Goal: Task Accomplishment & Management: Manage account settings

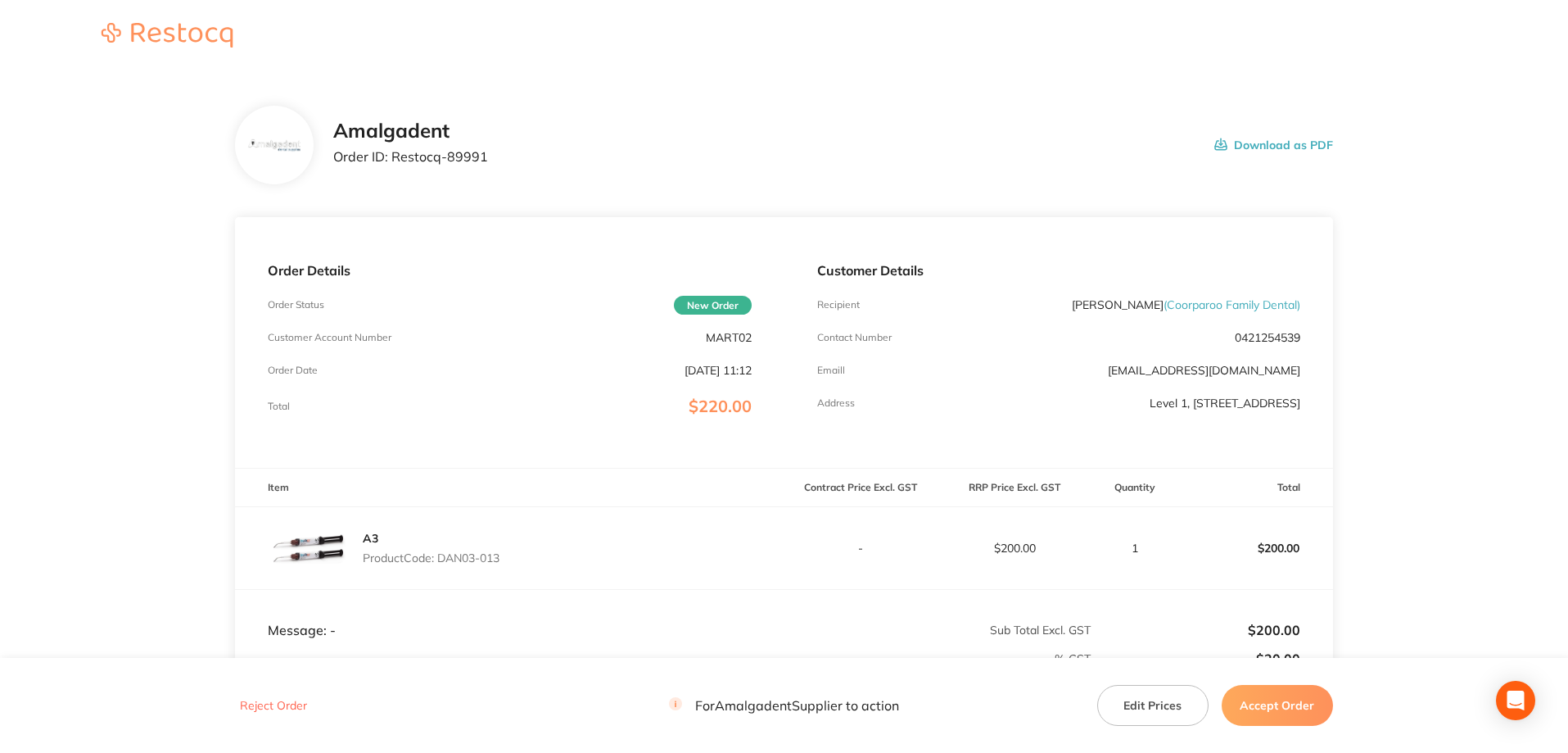
click at [1103, 128] on div "Amalgadent Order ID: Restocq- 89991 Download as PDF" at bounding box center [833, 145] width 1000 height 51
drag, startPoint x: 470, startPoint y: 154, endPoint x: 394, endPoint y: 153, distance: 76.0
click at [394, 153] on div "Amalgadent Order ID: Restocq- 89991 Download as PDF" at bounding box center [833, 145] width 1000 height 51
copy p "Restocq- 89991"
click at [1081, 142] on div "Amalgadent Order ID: Restocq- 89991 Download as PDF" at bounding box center [833, 145] width 1000 height 51
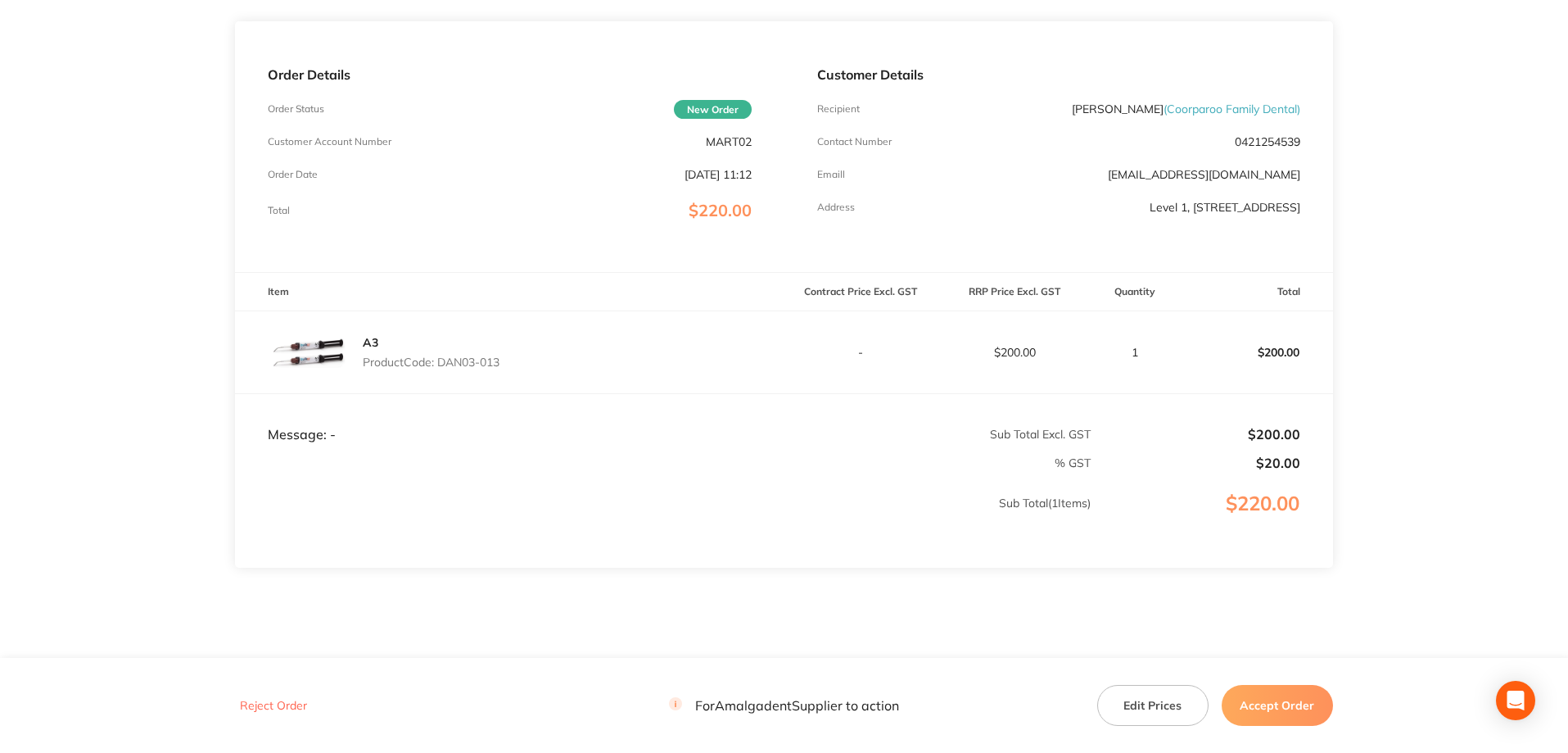
scroll to position [219, 0]
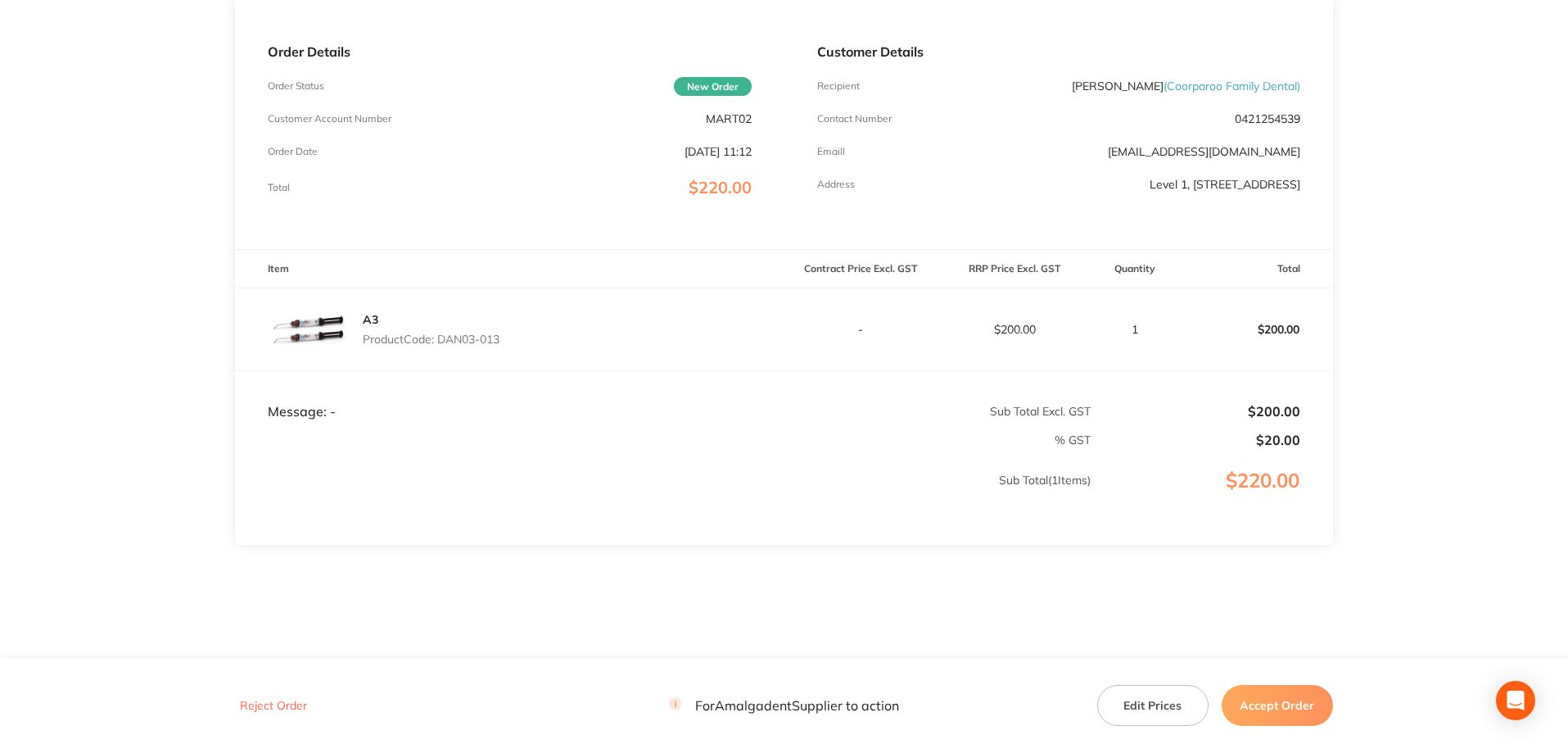
click at [1434, 266] on main "Amalgadent Order ID: Restocq- 89991 Download as PDF Order Details Order Status …" at bounding box center [784, 265] width 1568 height 822
drag, startPoint x: 518, startPoint y: 345, endPoint x: 439, endPoint y: 338, distance: 79.3
click at [439, 338] on div "A3 Product Code: DAN03-013" at bounding box center [509, 329] width 548 height 82
copy p "DAN03-013"
click at [1267, 707] on button "Accept Order" at bounding box center [1277, 705] width 111 height 41
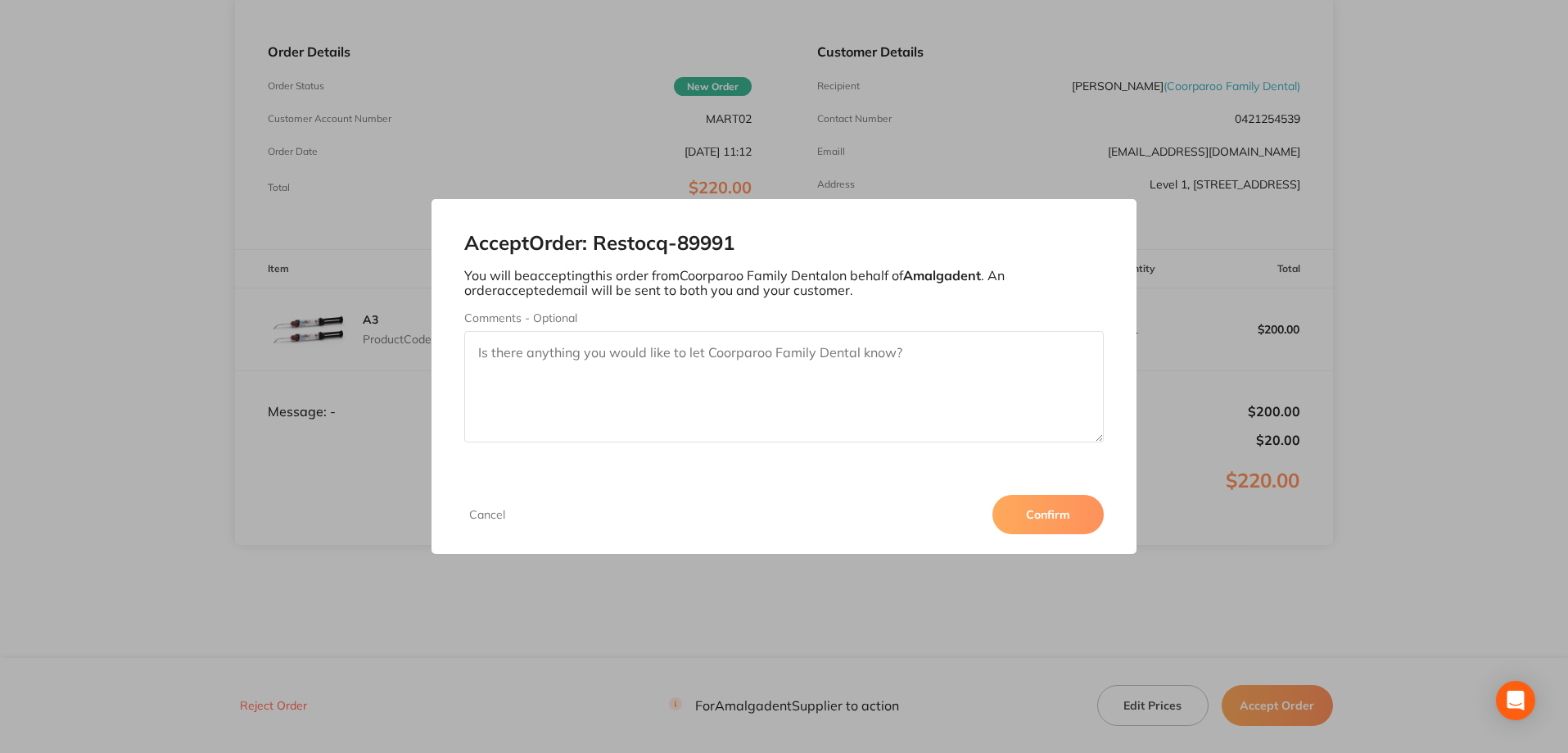
click at [1041, 514] on button "Confirm" at bounding box center [1048, 514] width 111 height 39
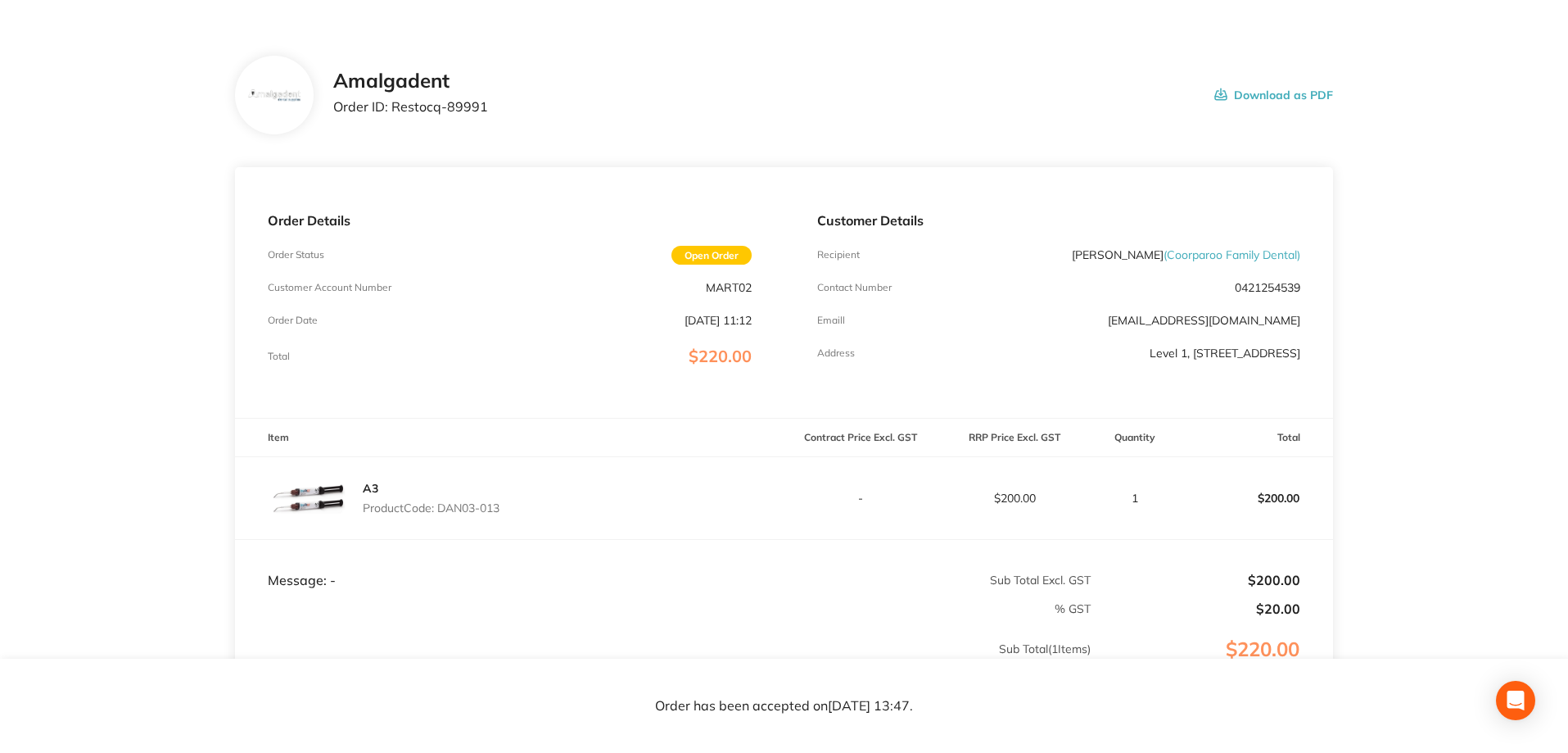
scroll to position [0, 0]
